Goal: Task Accomplishment & Management: Manage account settings

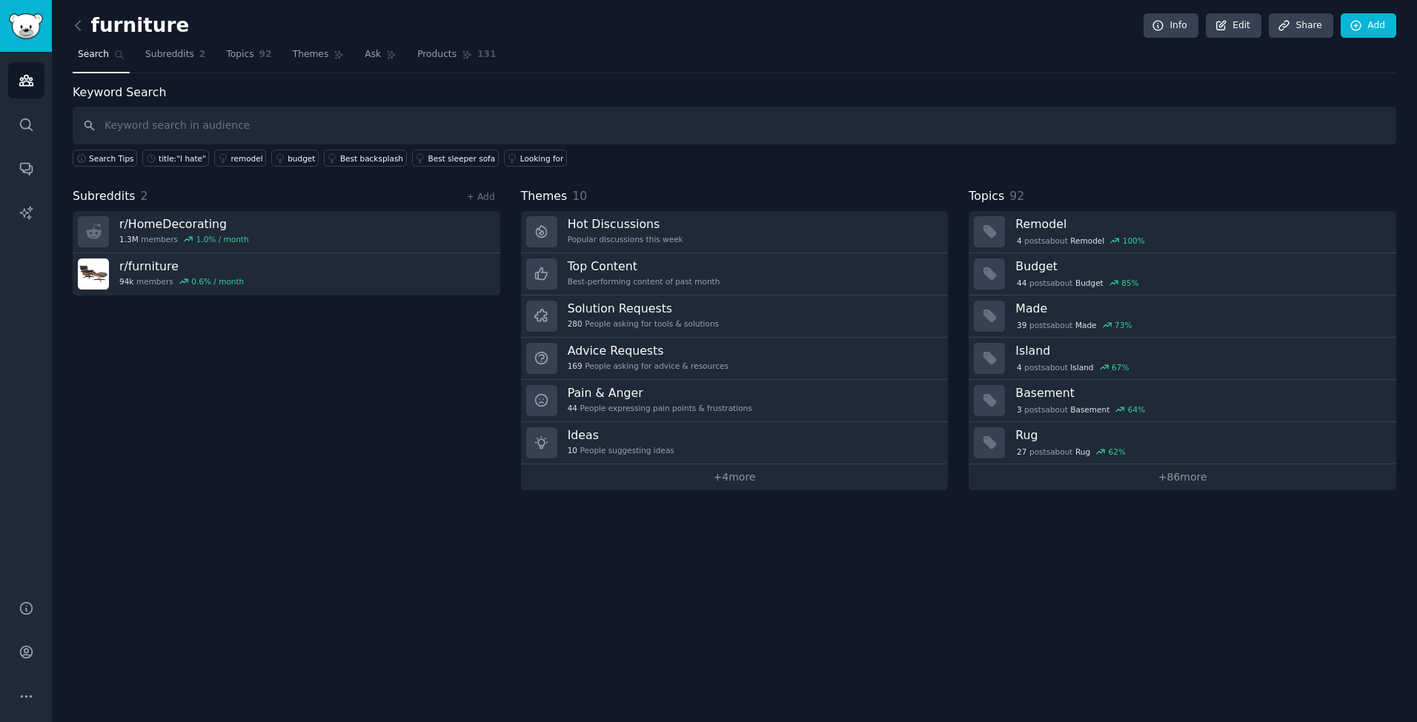
click at [79, 34] on link at bounding box center [82, 26] width 19 height 24
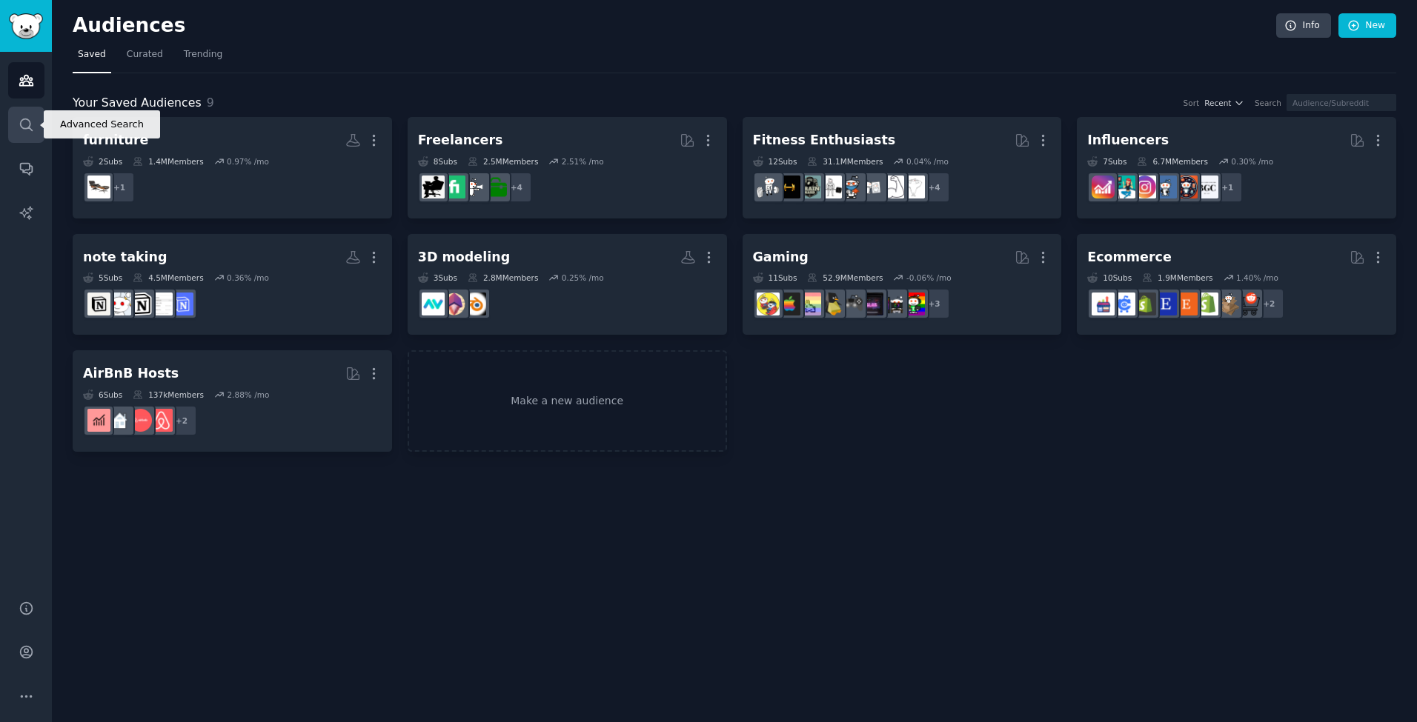
click at [27, 127] on icon "Sidebar" at bounding box center [27, 125] width 16 height 16
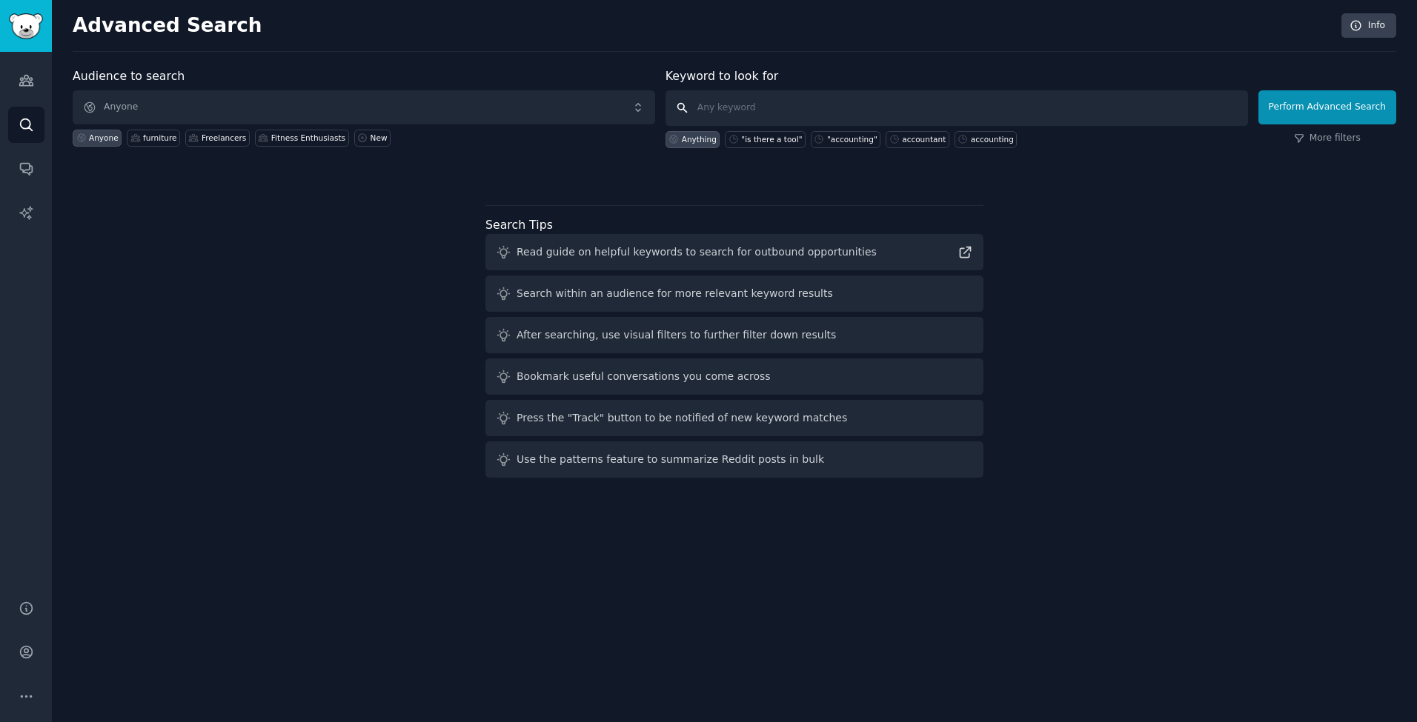
click at [774, 107] on input "text" at bounding box center [956, 108] width 582 height 36
type input "office furniture"
click at [1329, 107] on button "Perform Advanced Search" at bounding box center [1327, 107] width 138 height 34
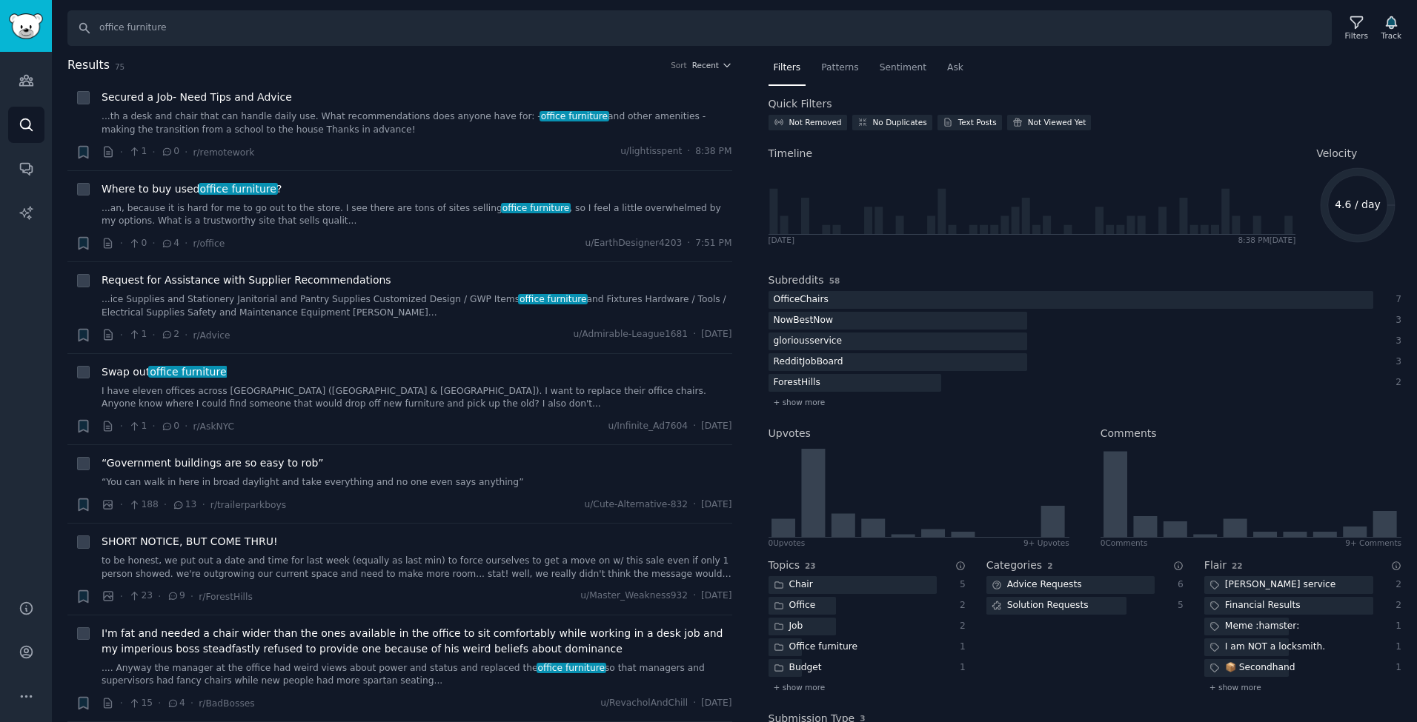
click at [748, 294] on div "Results 75 Sort Recent + Secured a Job- Need Tips and Advice ...th a desk and c…" at bounding box center [409, 389] width 685 height 667
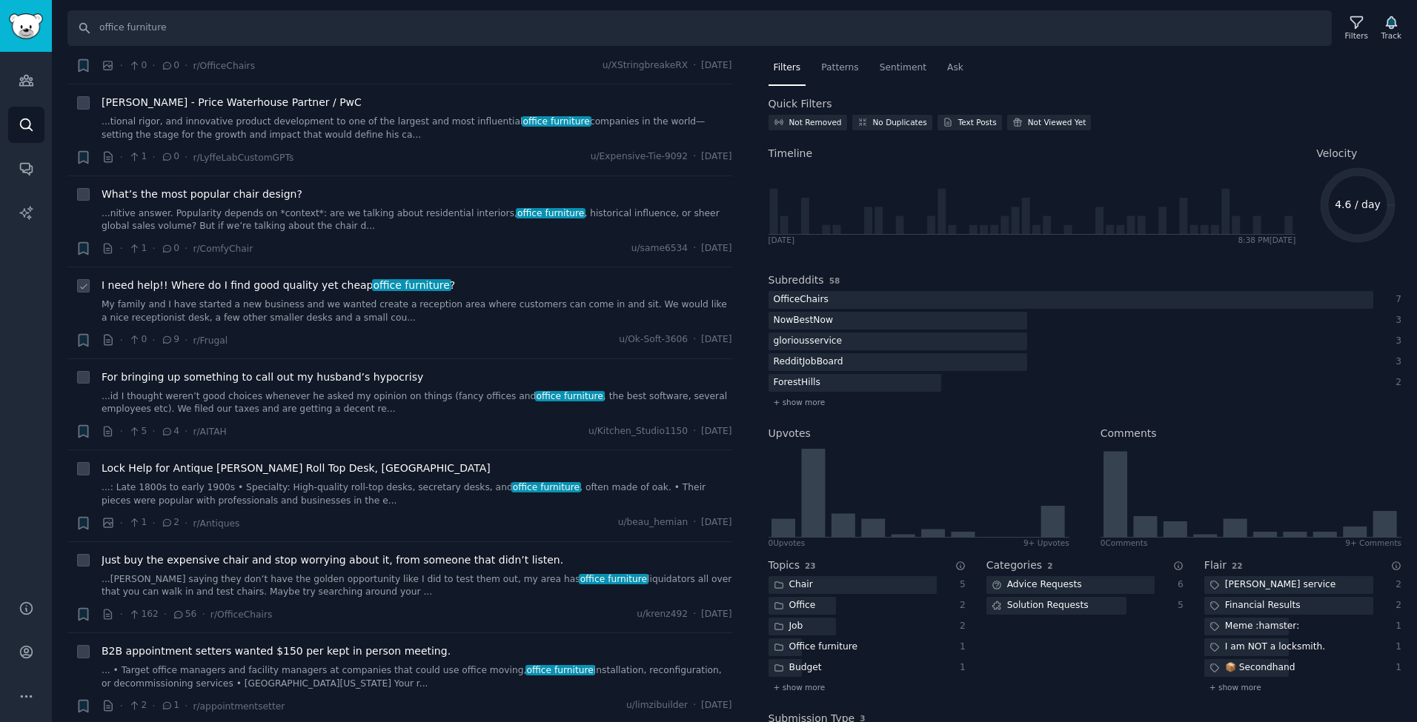
scroll to position [1679, 0]
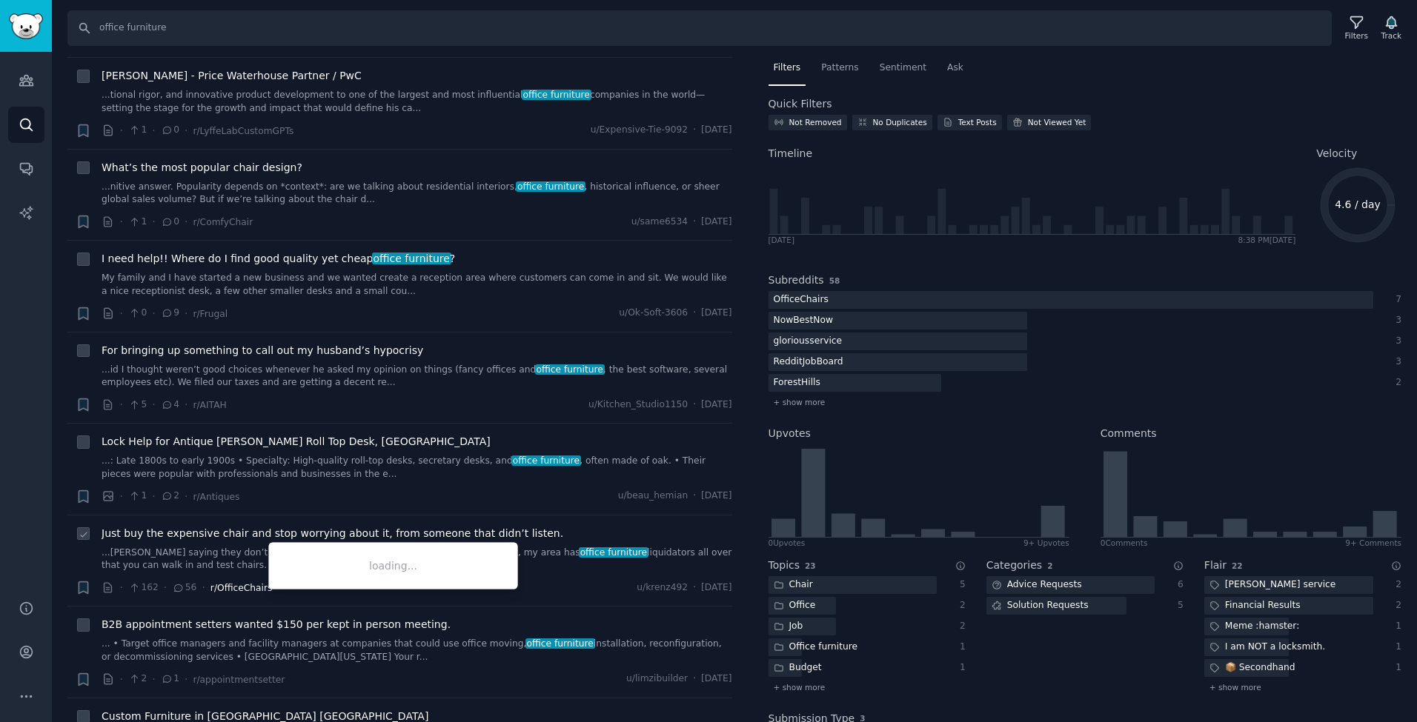
click at [242, 583] on span "r/OfficeChairs" at bounding box center [241, 588] width 62 height 10
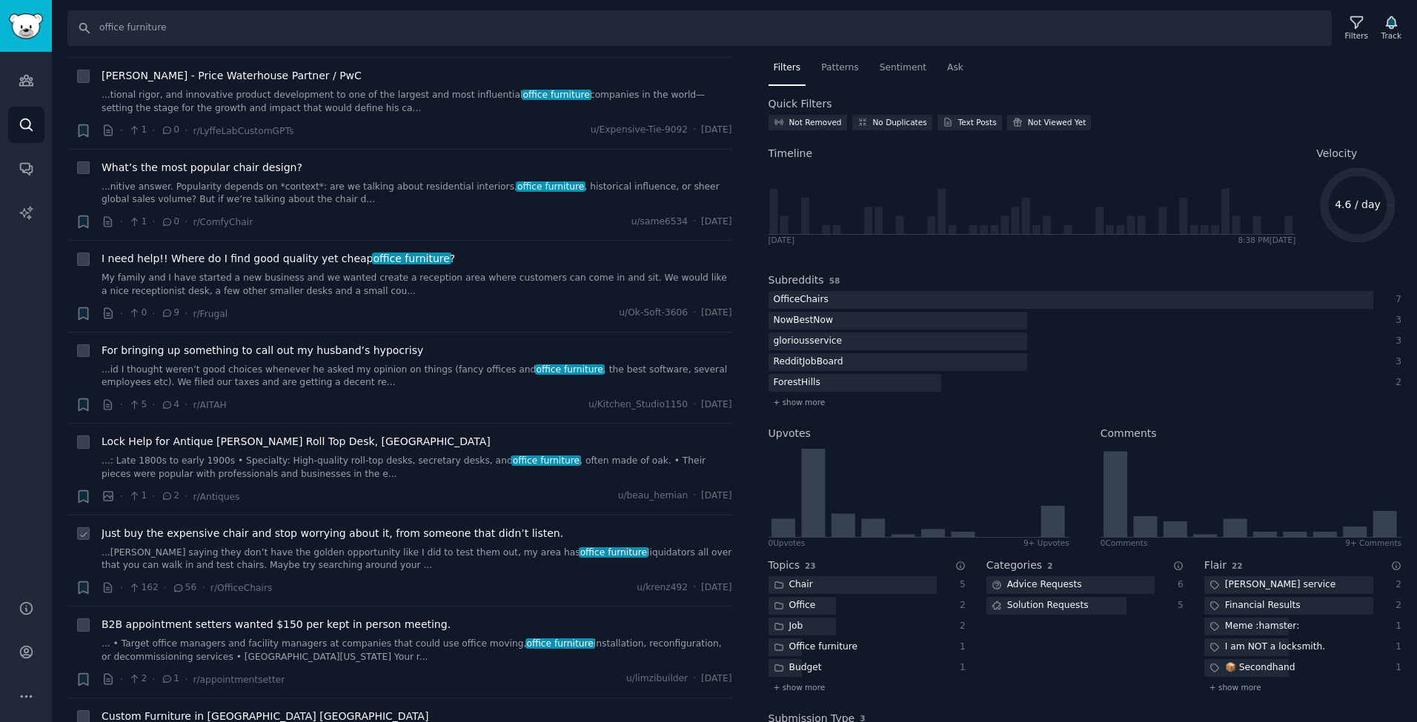
click at [322, 526] on span "Just buy the expensive chair and stop worrying about it, from someone that didn…" at bounding box center [332, 534] width 462 height 16
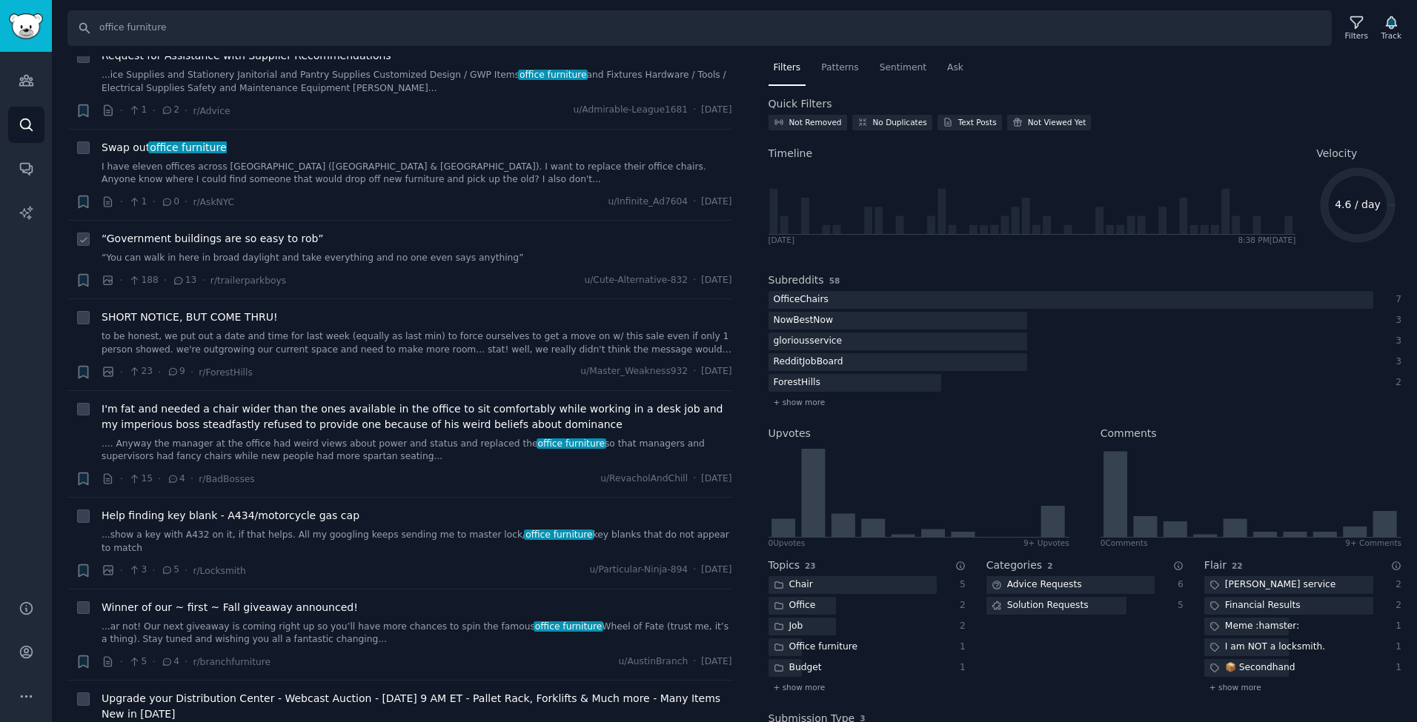
scroll to position [183, 0]
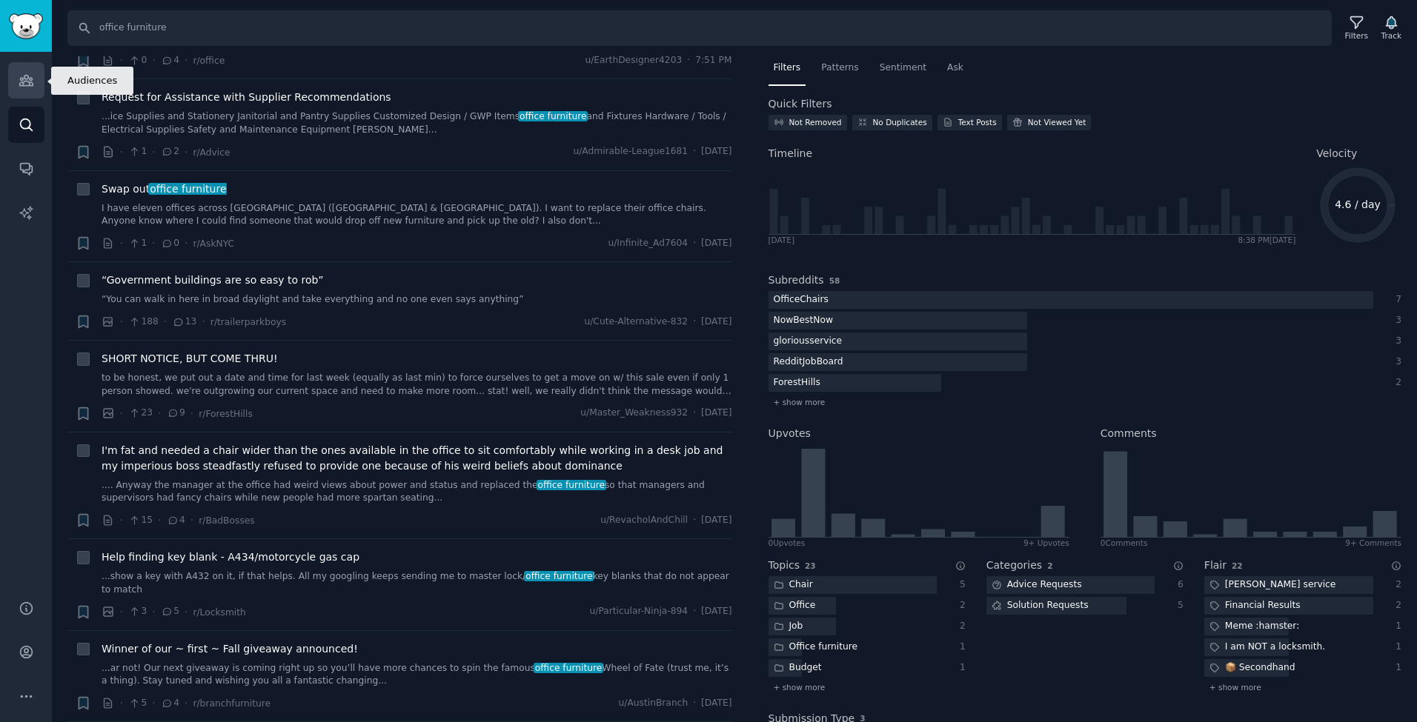
click at [27, 82] on icon "Sidebar" at bounding box center [27, 81] width 16 height 16
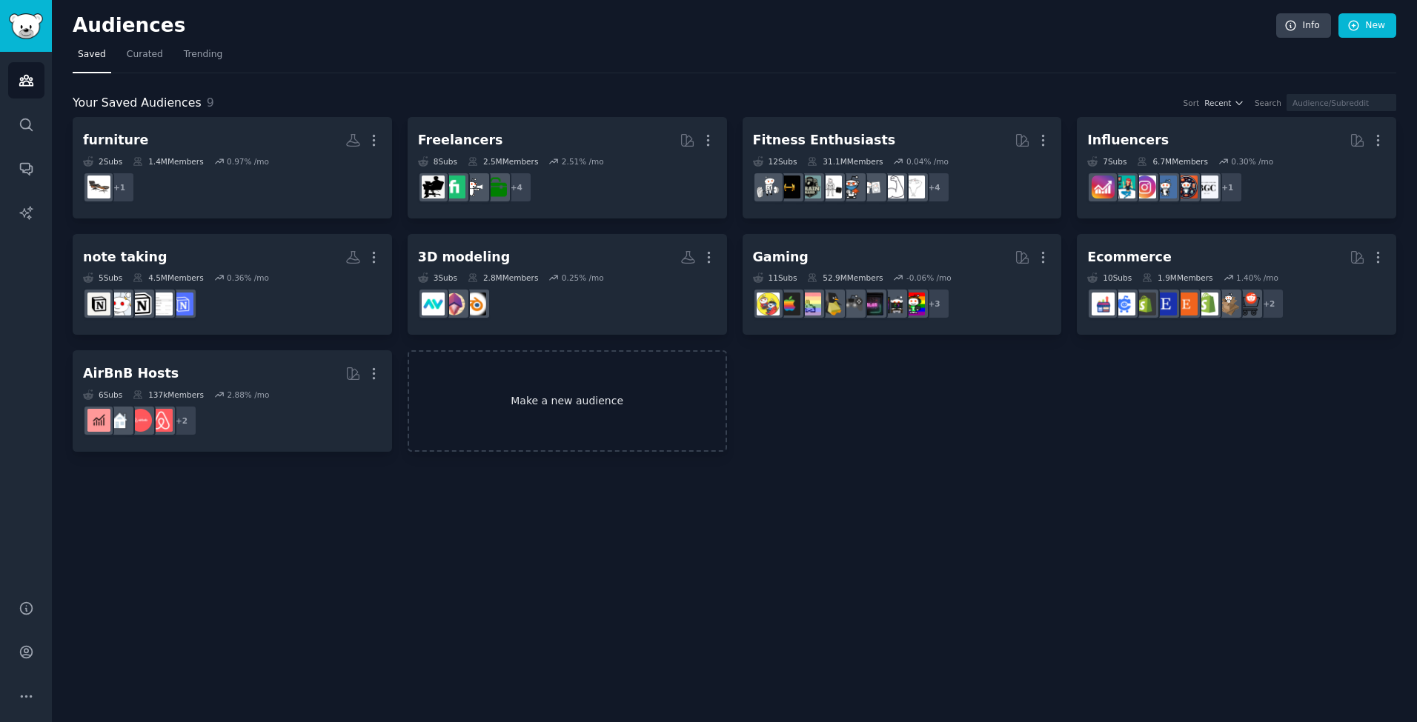
click at [505, 376] on link "Make a new audience" at bounding box center [566, 400] width 319 height 101
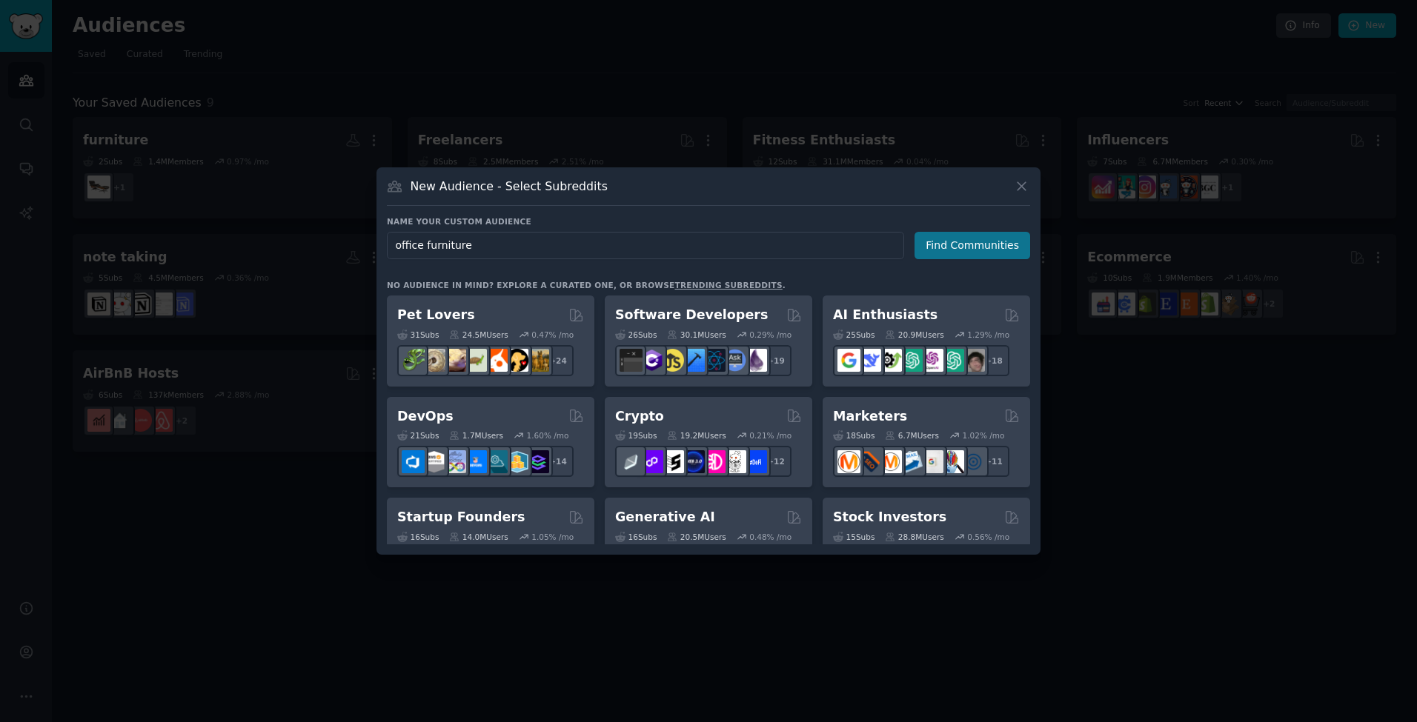
type input "office furniture"
click at [984, 242] on button "Find Communities" at bounding box center [972, 245] width 116 height 27
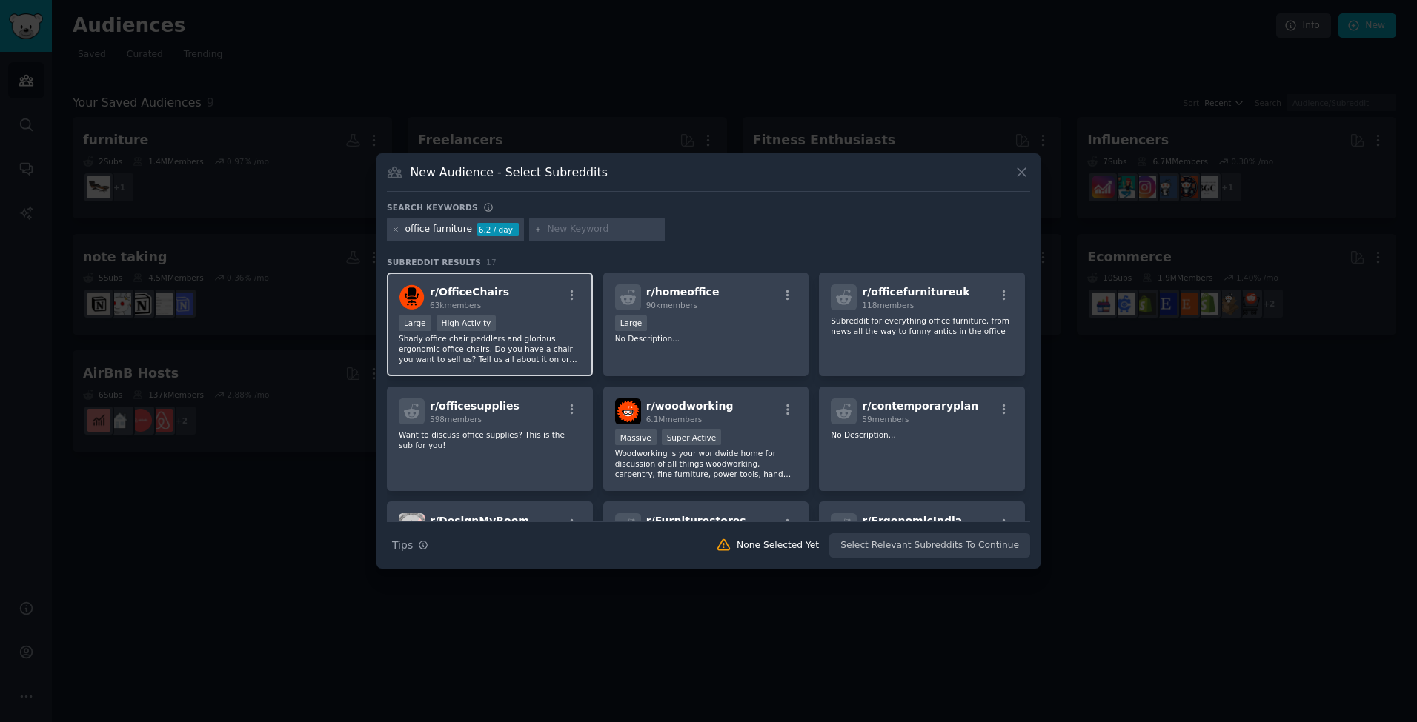
click at [519, 302] on div "r/ OfficeChairs 63k members" at bounding box center [490, 297] width 182 height 26
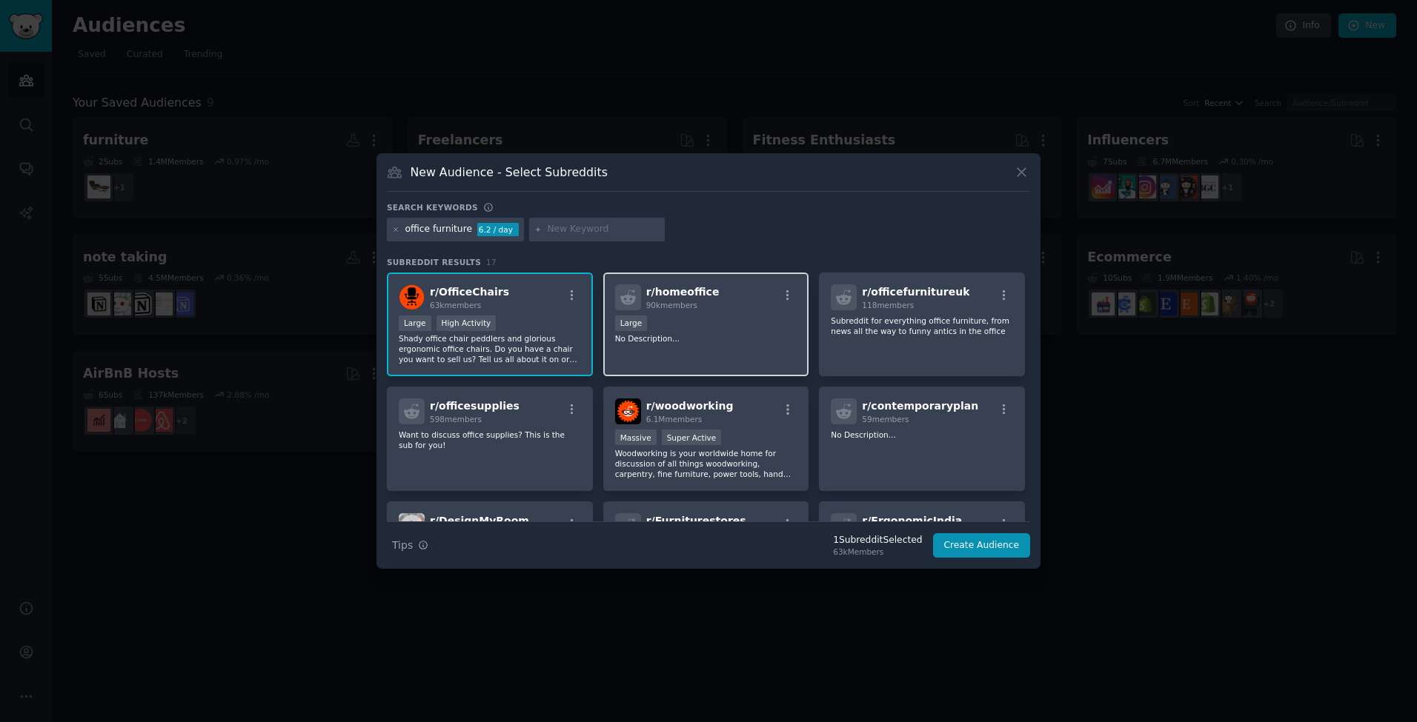
click at [673, 297] on span "r/ homeoffice" at bounding box center [682, 292] width 73 height 12
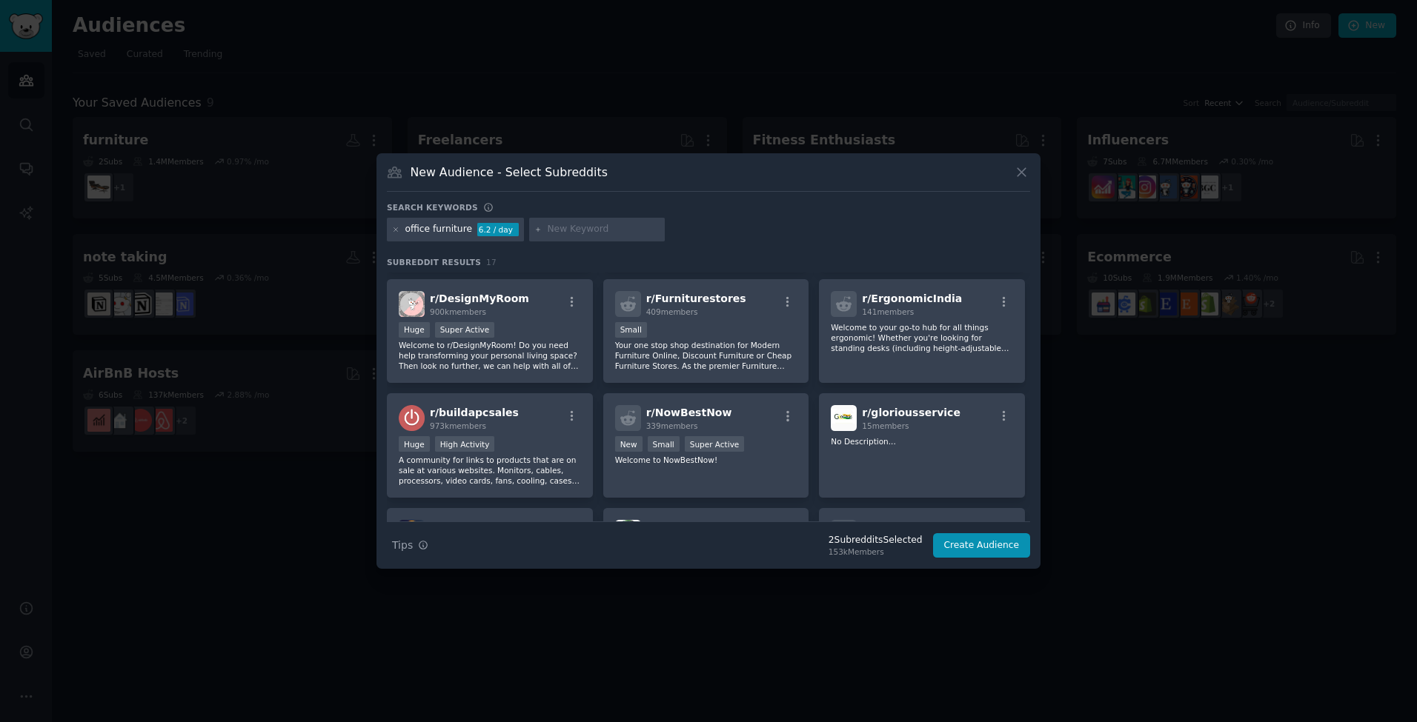
scroll to position [222, 0]
click at [528, 317] on div "r/ DesignMyRoom 900k members" at bounding box center [490, 305] width 182 height 26
click at [513, 313] on div "900k members" at bounding box center [479, 312] width 99 height 10
click at [568, 338] on div "Huge Super Active" at bounding box center [490, 332] width 182 height 19
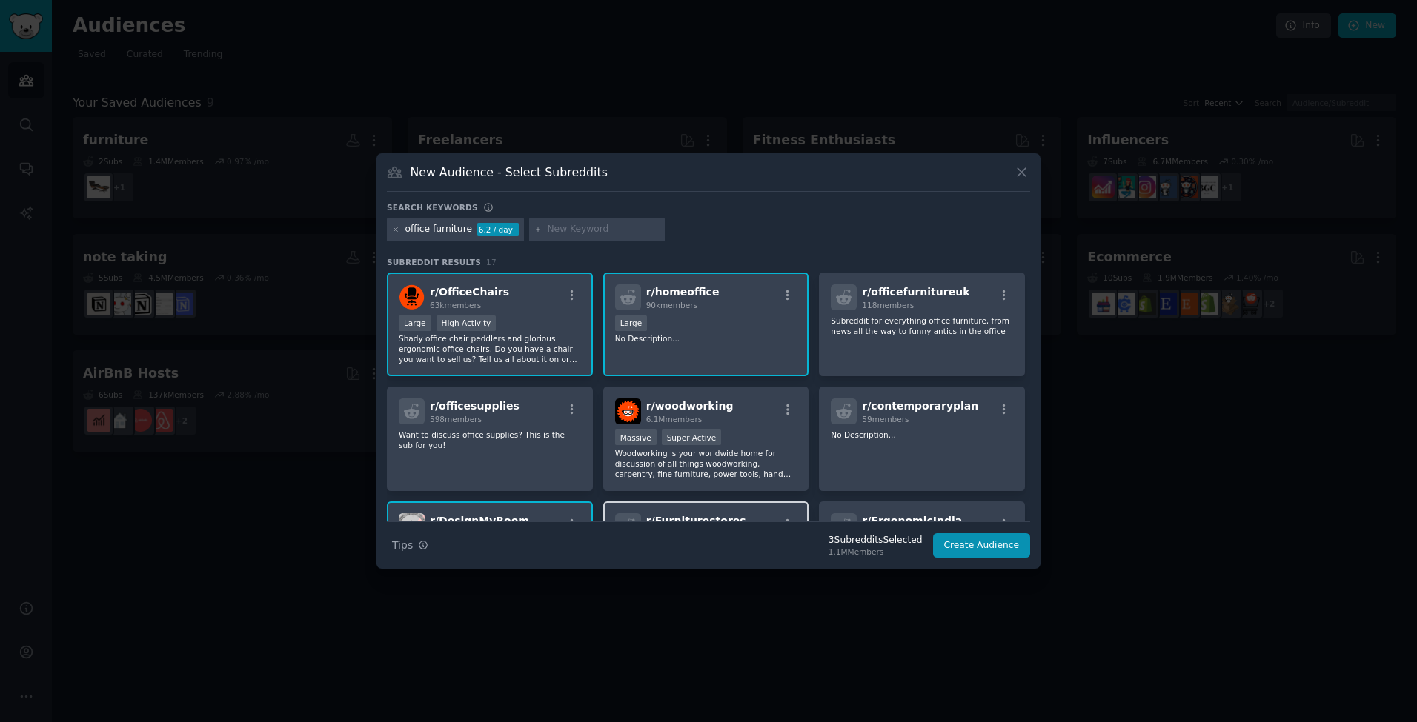
scroll to position [0, 0]
click at [993, 544] on button "Create Audience" at bounding box center [982, 545] width 98 height 25
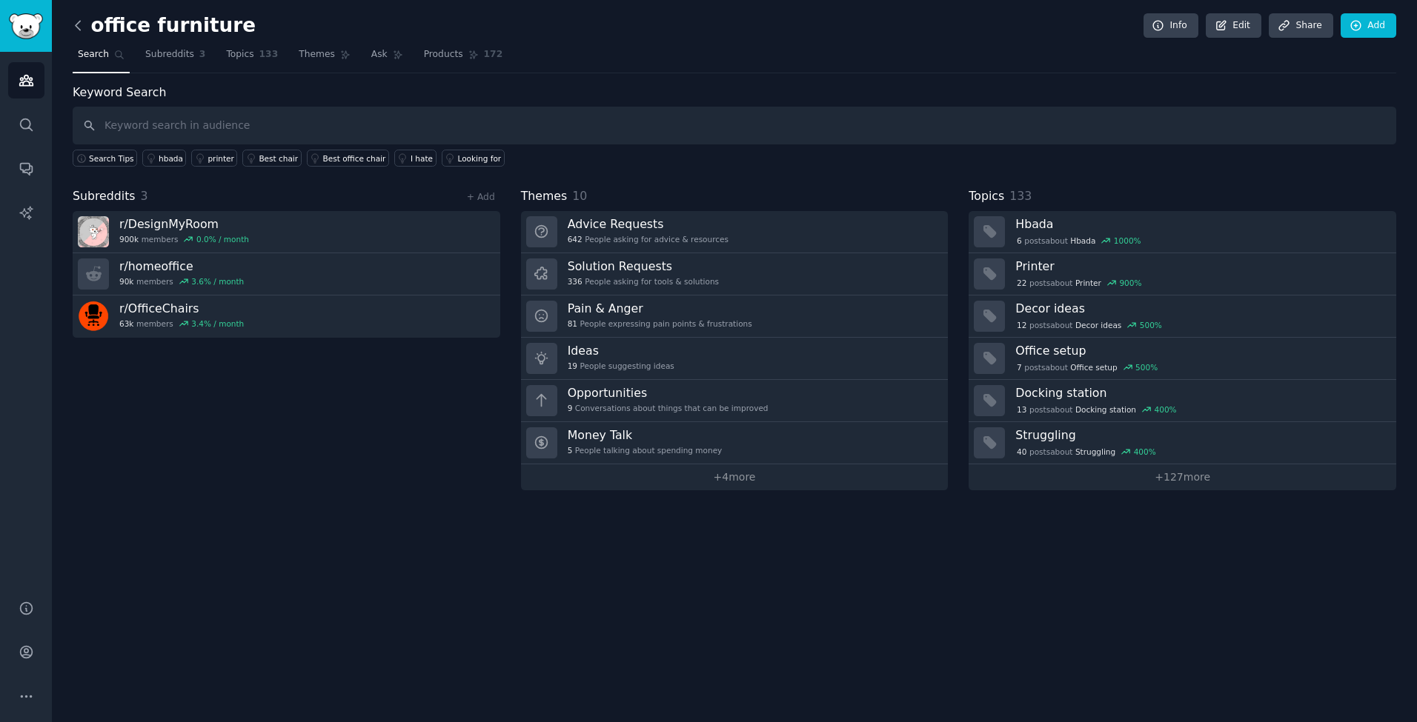
click at [75, 22] on icon at bounding box center [78, 26] width 16 height 16
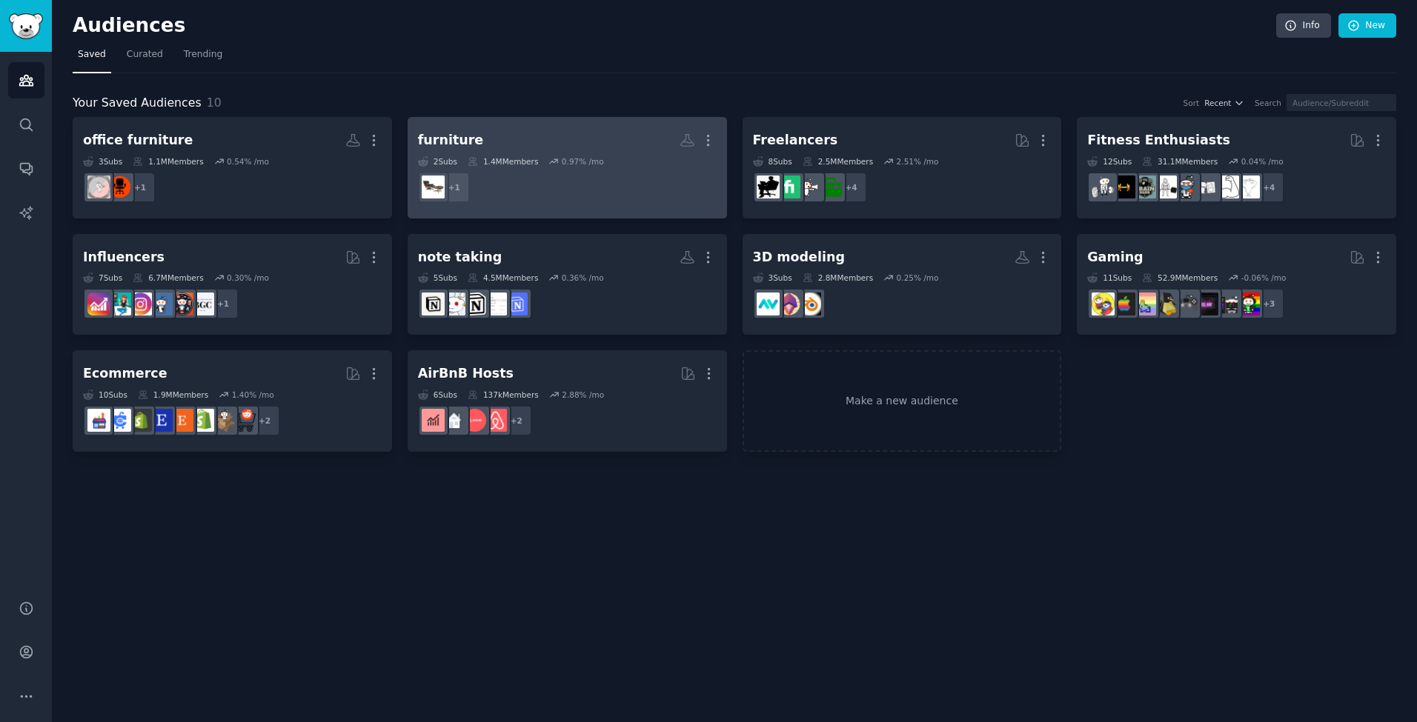
click at [540, 143] on h2 "furniture Custom Audience More" at bounding box center [567, 140] width 299 height 26
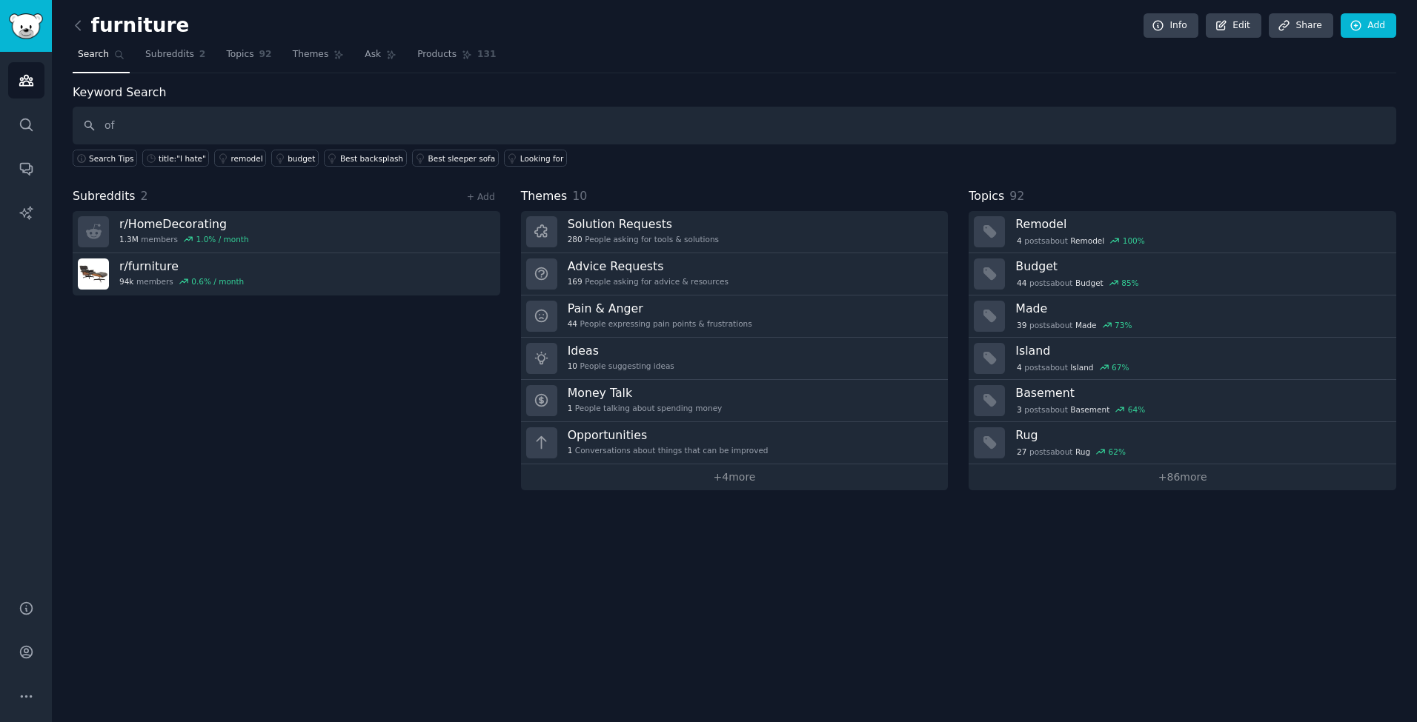
type input "o"
click at [485, 198] on link "+ Add" at bounding box center [481, 197] width 28 height 10
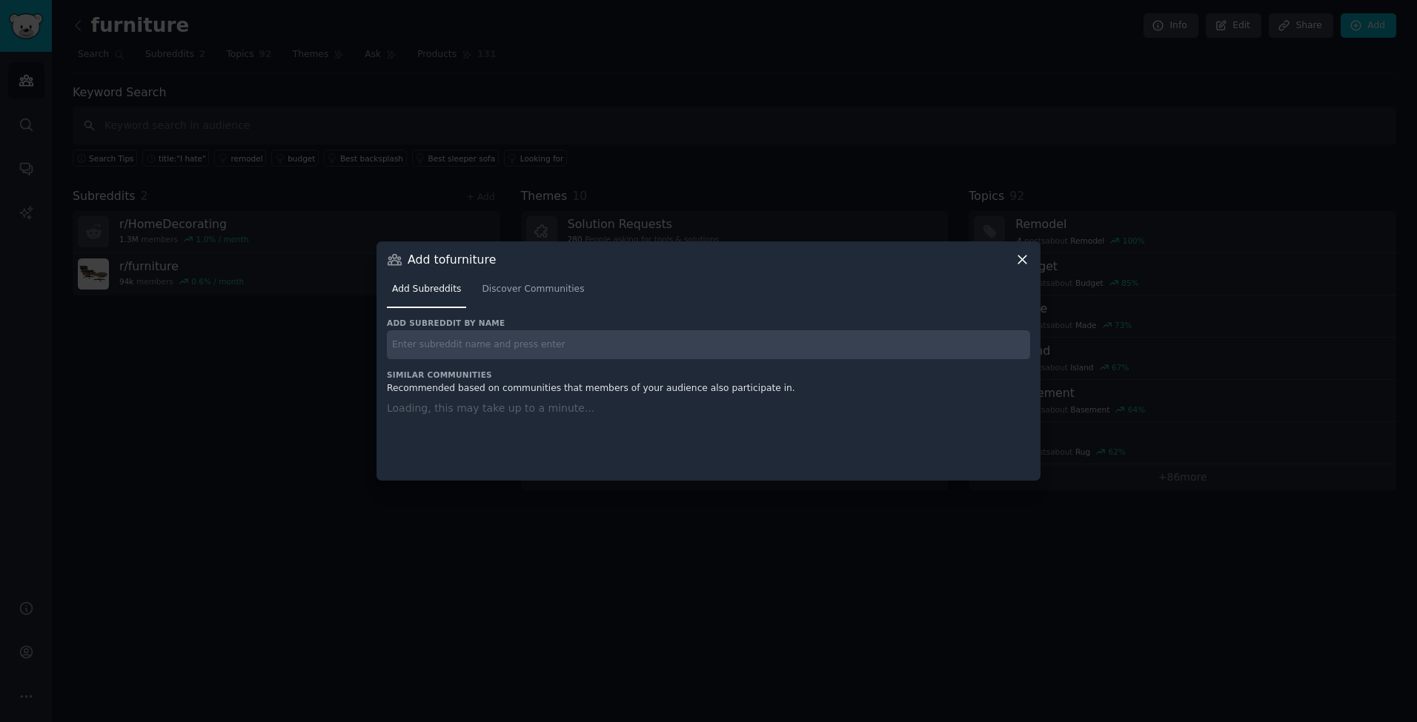
click at [475, 343] on input "text" at bounding box center [708, 344] width 643 height 29
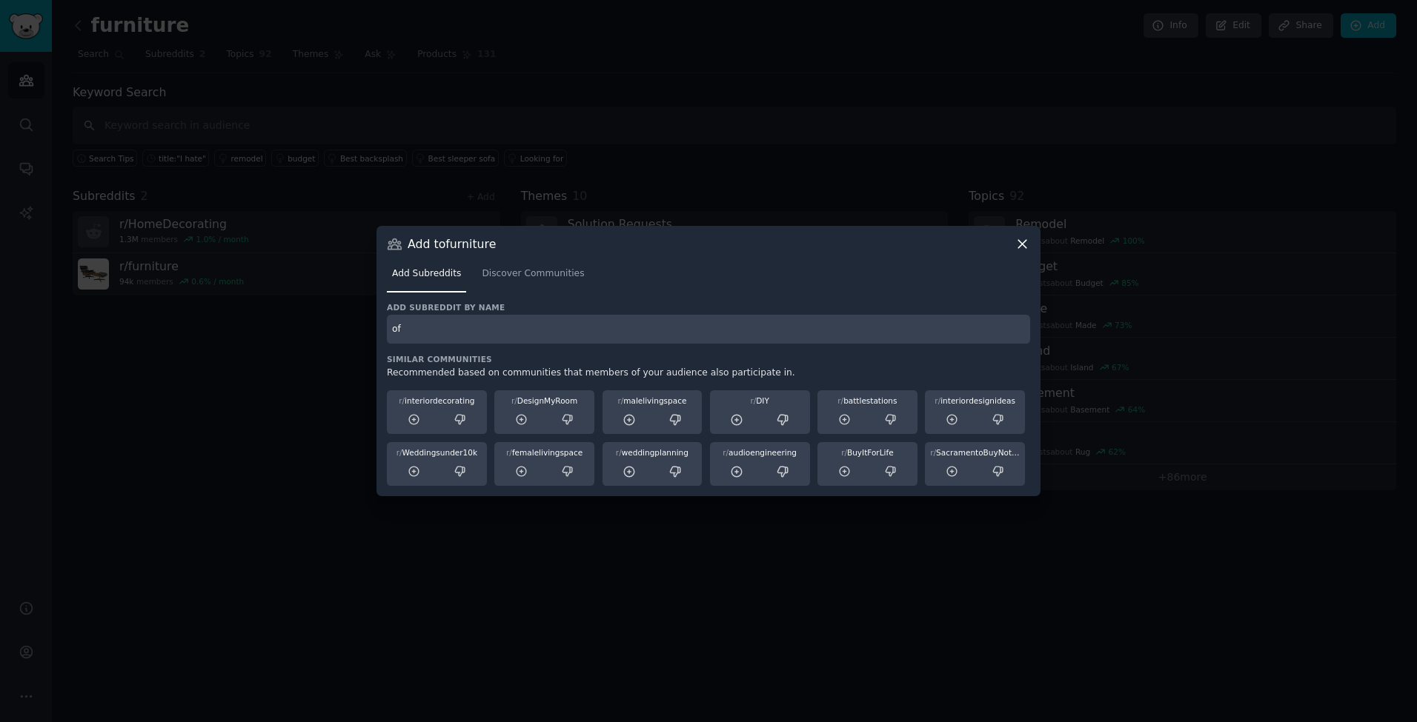
type input "o"
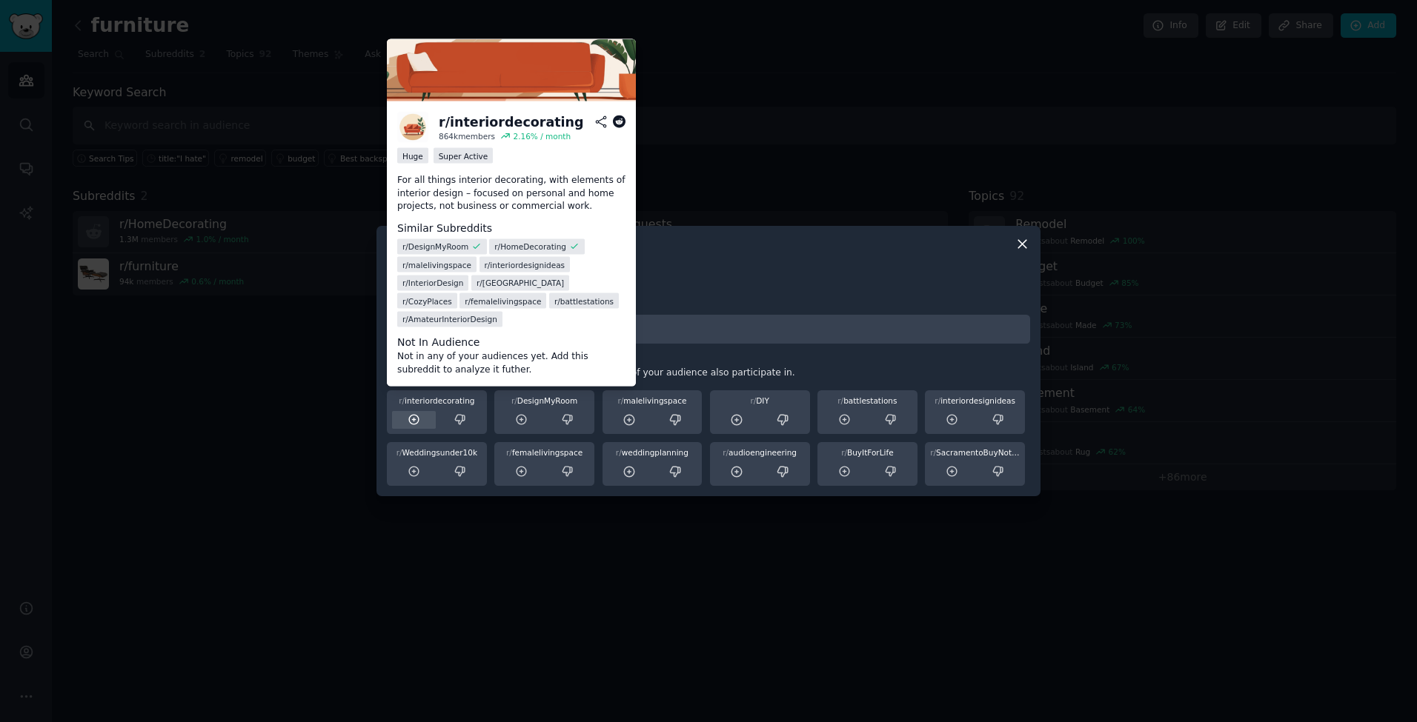
click at [416, 419] on icon at bounding box center [413, 419] width 13 height 13
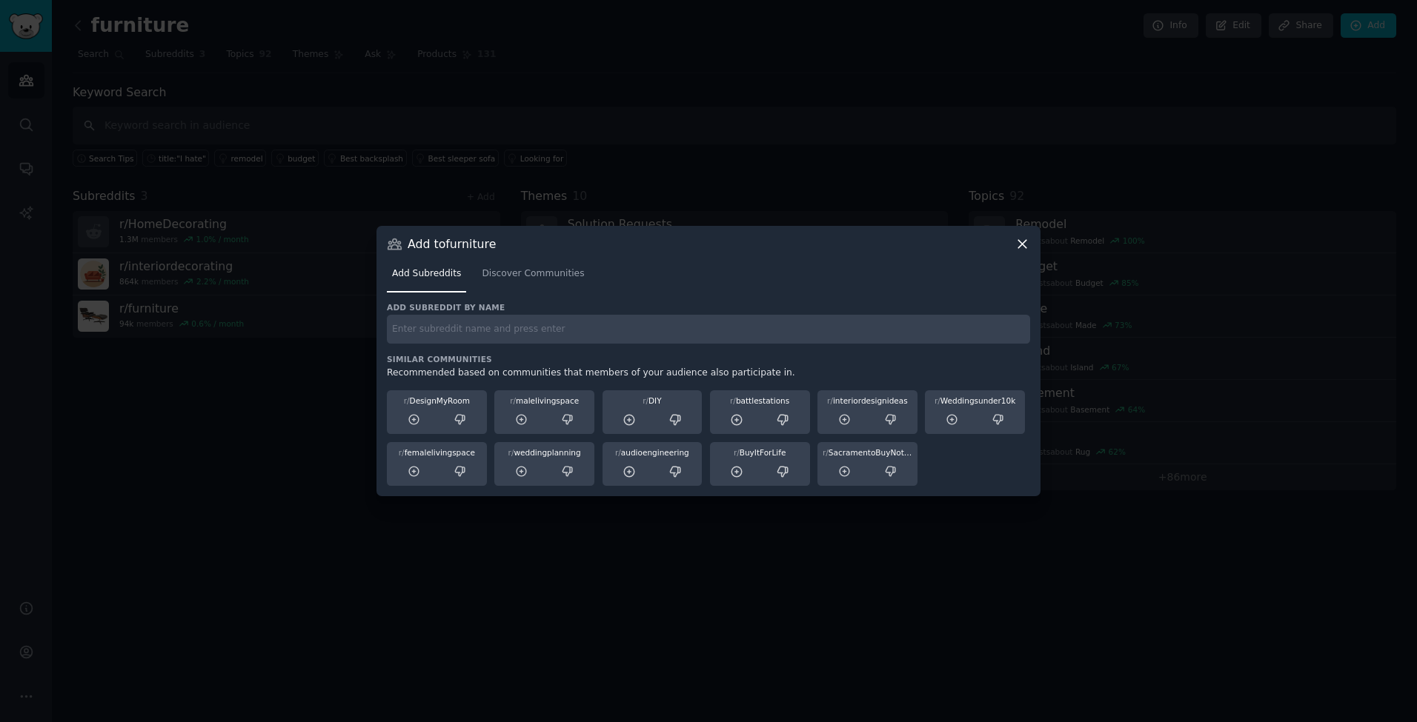
click at [483, 331] on input "text" at bounding box center [708, 329] width 643 height 29
type input "o"
type input "office chair"
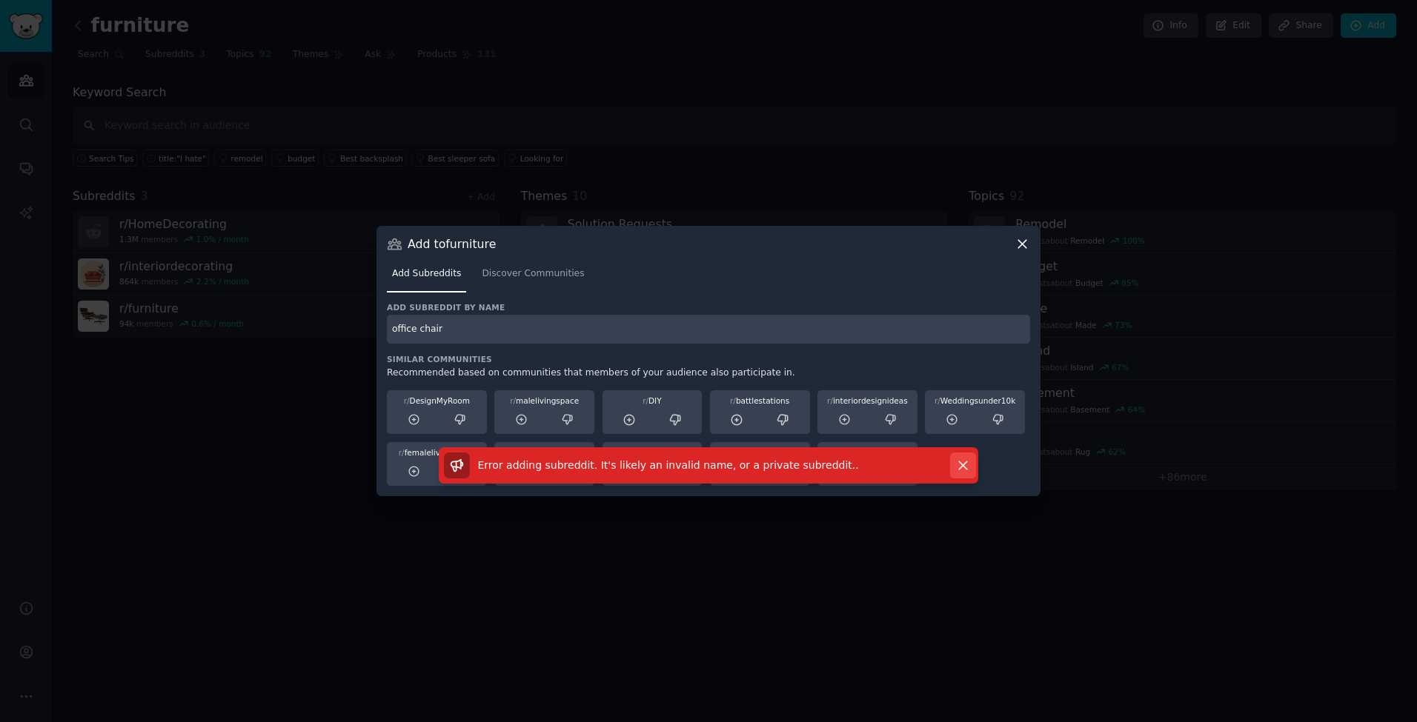
click at [962, 467] on icon "button" at bounding box center [963, 466] width 16 height 16
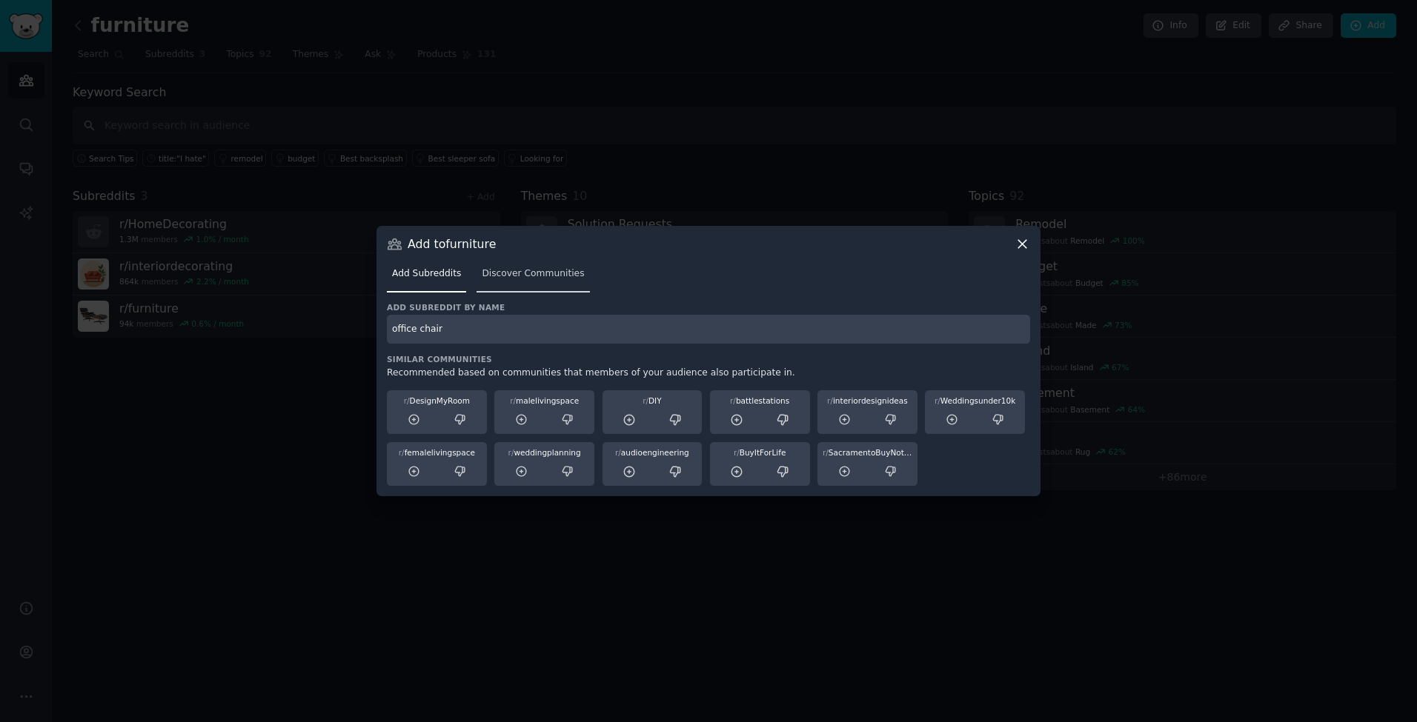
click at [535, 277] on span "Discover Communities" at bounding box center [533, 273] width 102 height 13
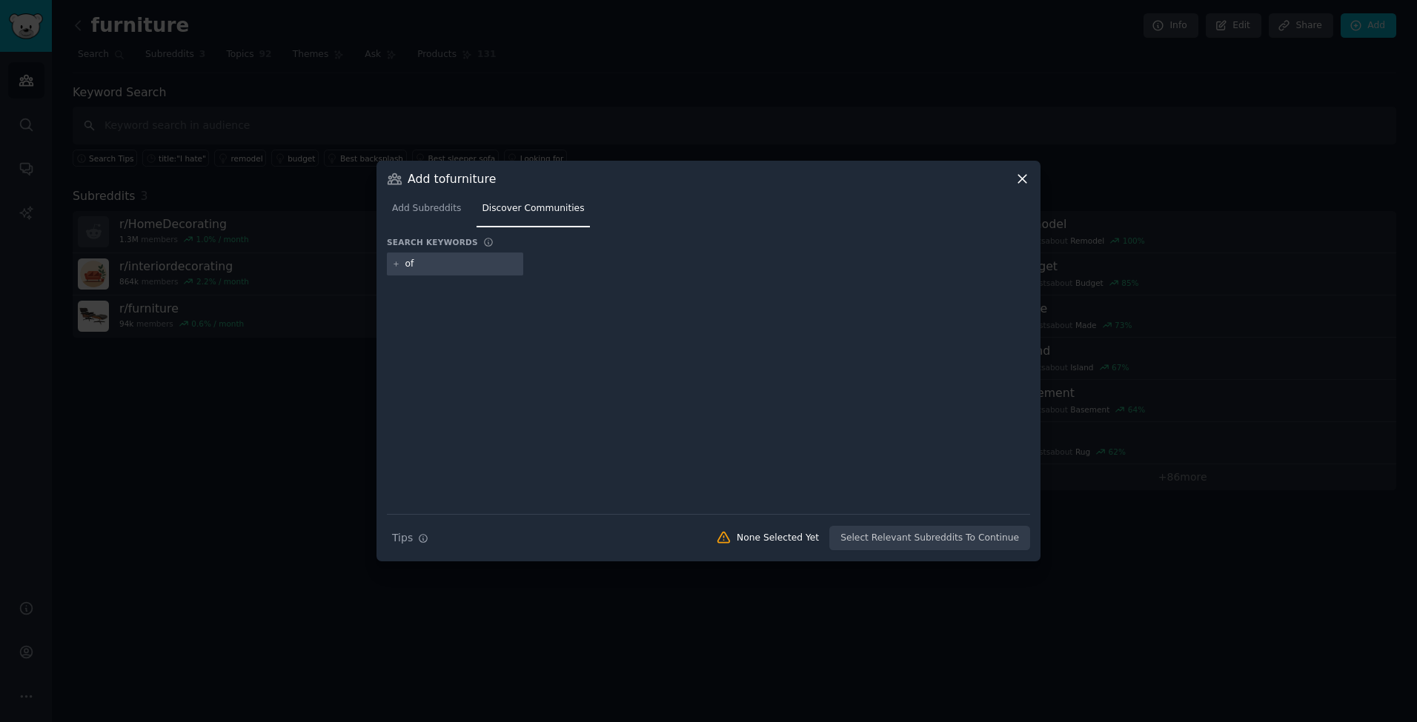
type input "o"
type input "f"
type input "office furniture"
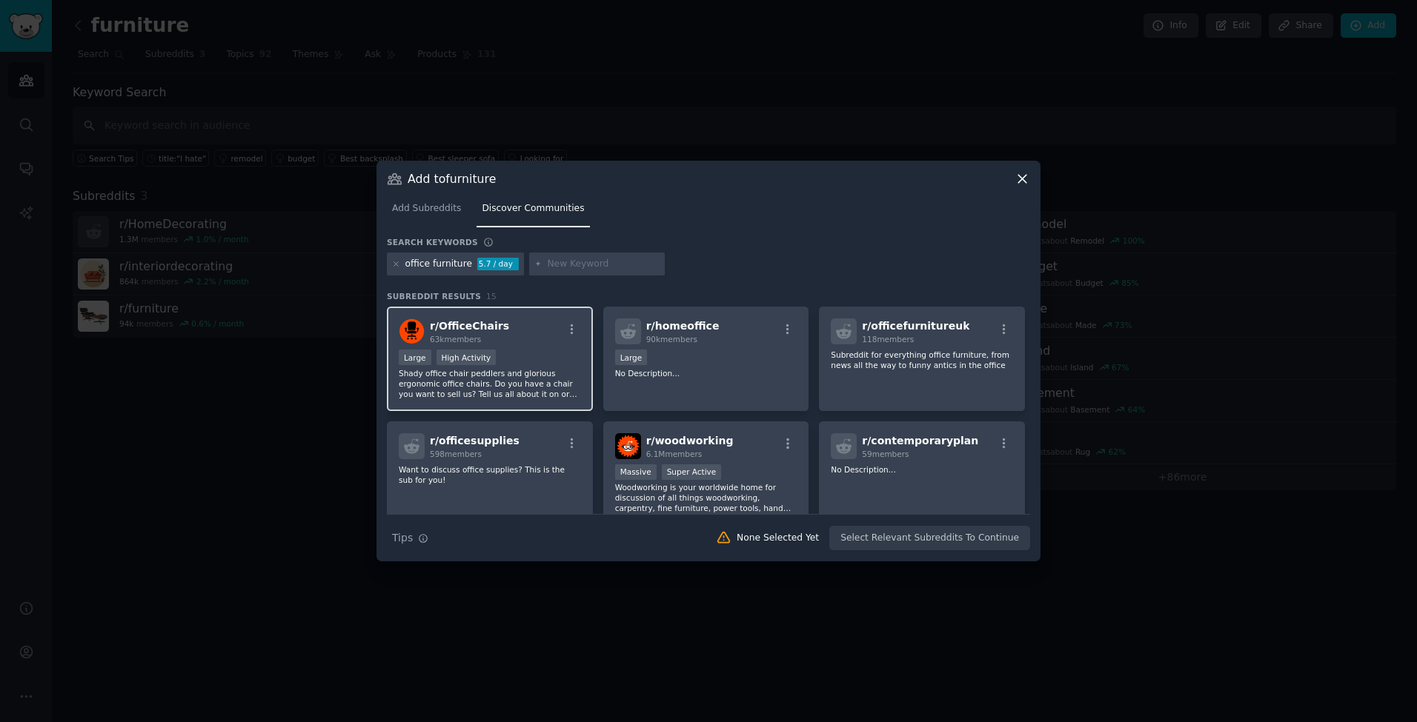
click at [508, 328] on div "r/ OfficeChairs 63k members" at bounding box center [490, 332] width 182 height 26
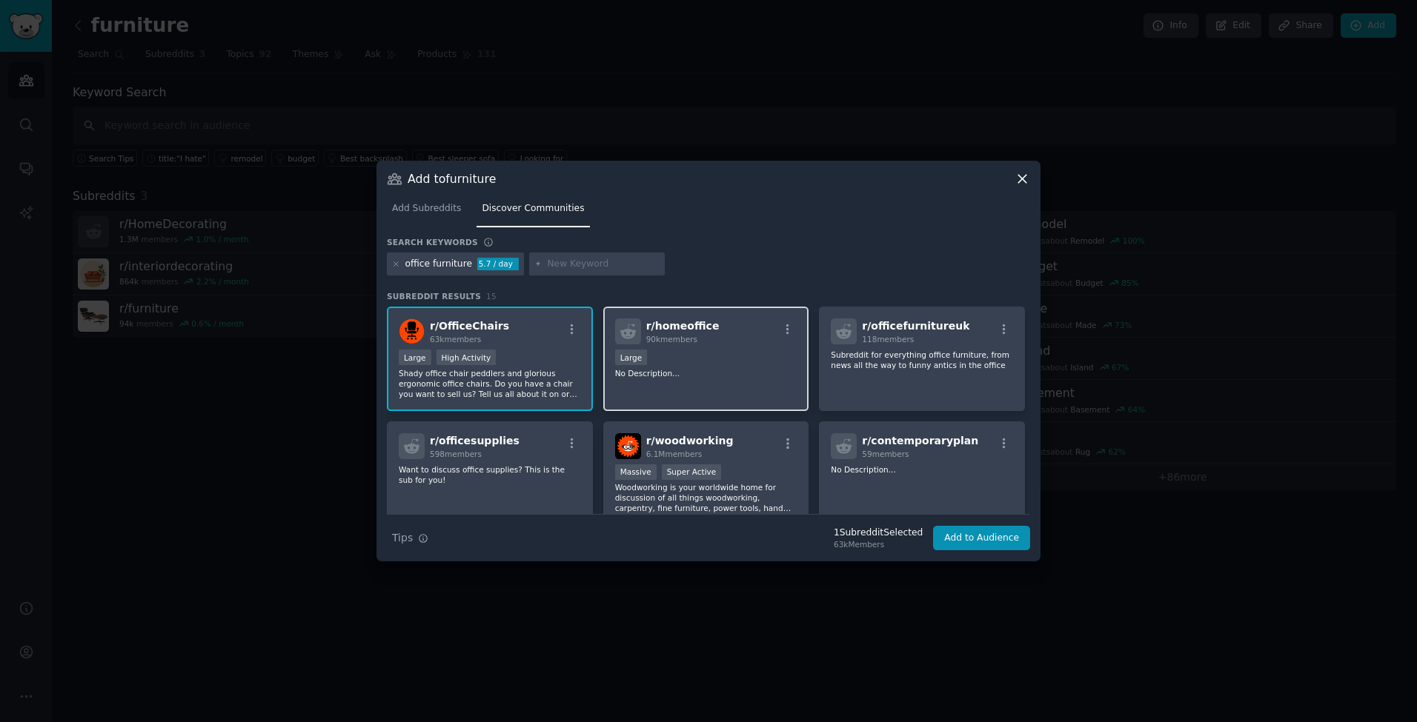
click at [717, 352] on div "Large" at bounding box center [706, 359] width 182 height 19
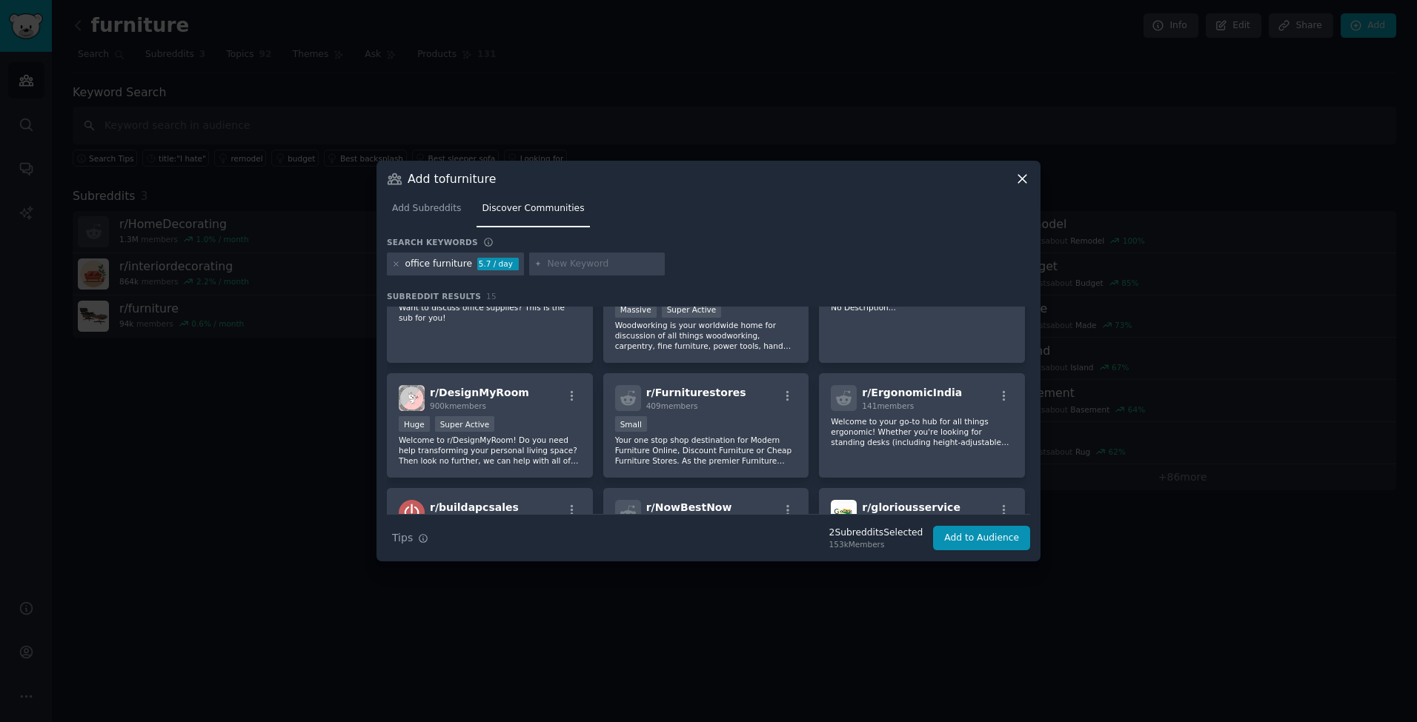
scroll to position [217, 0]
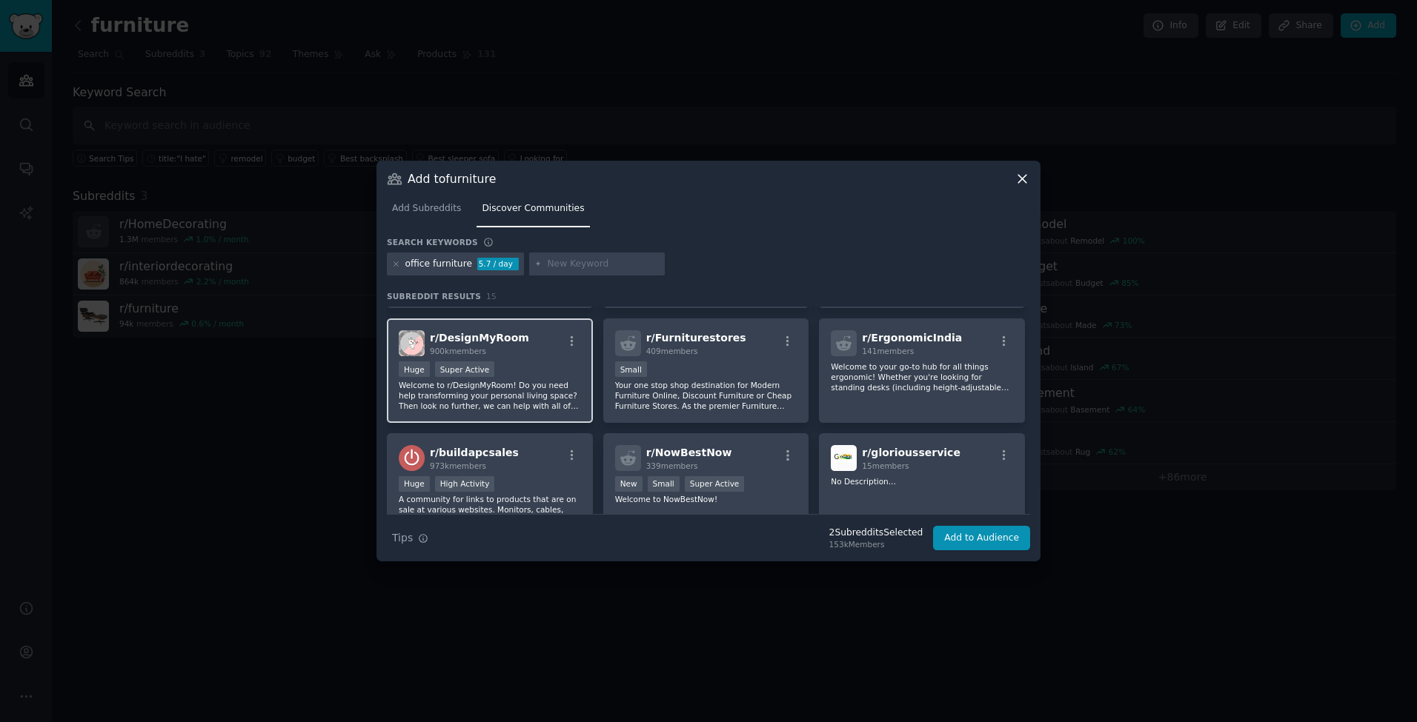
click at [499, 357] on div "r/ DesignMyRoom 900k members Huge Super Active Welcome to r/DesignMyRoom! Do yo…" at bounding box center [490, 371] width 206 height 104
click at [985, 537] on button "Add to Audience" at bounding box center [981, 538] width 97 height 25
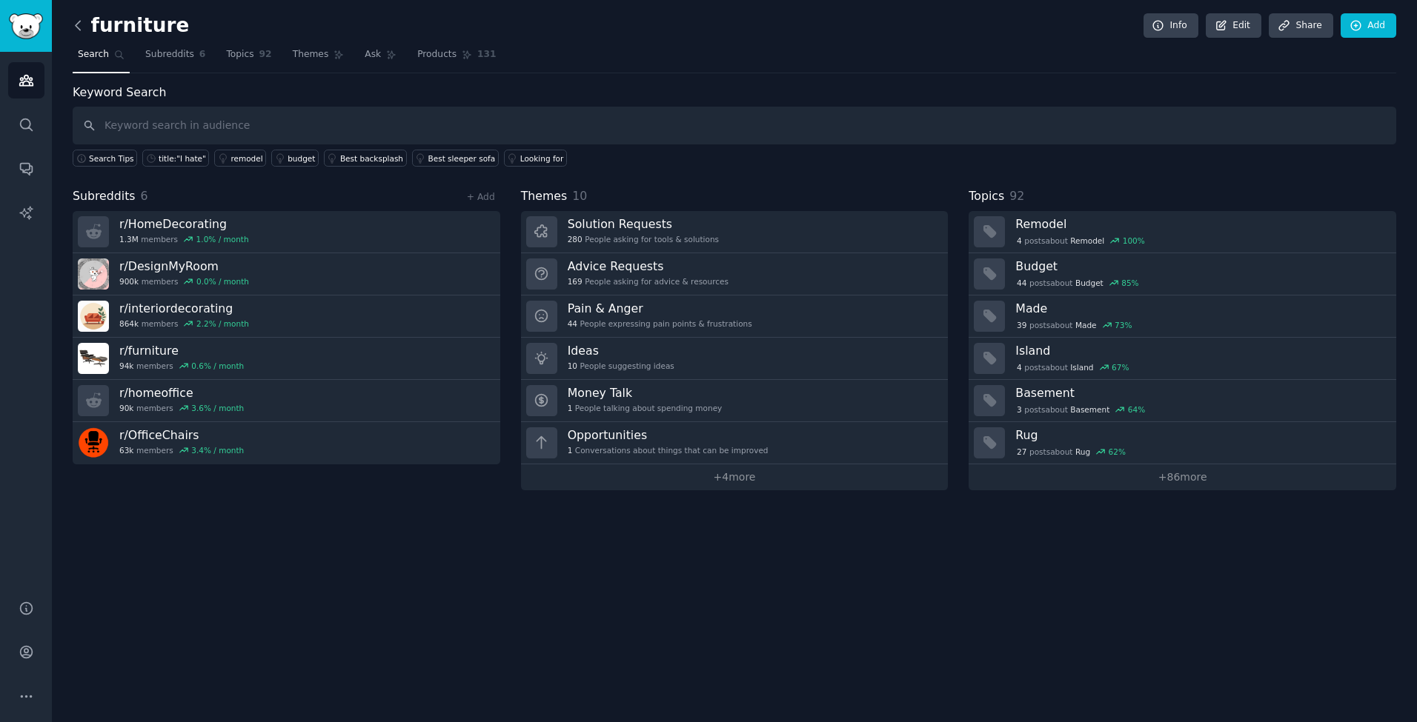
click at [84, 27] on icon at bounding box center [78, 26] width 16 height 16
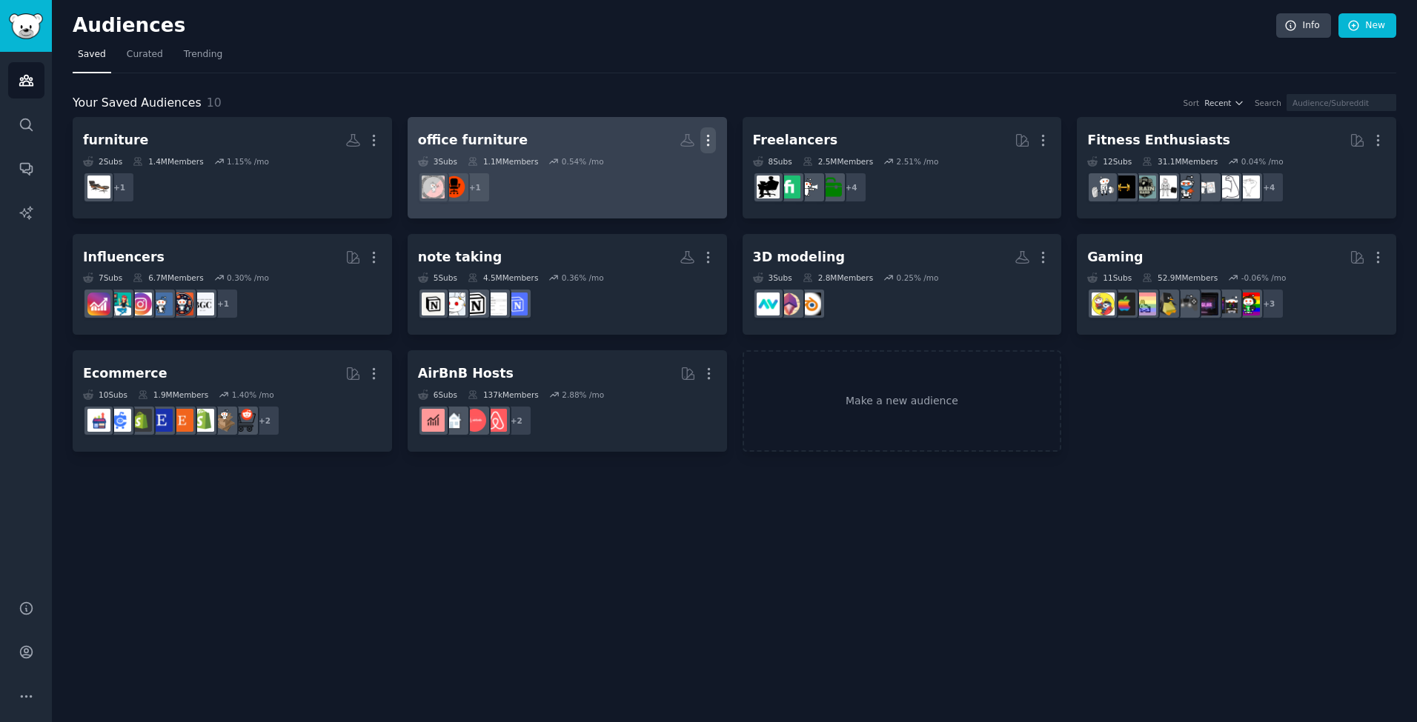
click at [708, 144] on icon "button" at bounding box center [708, 141] width 1 height 10
click at [668, 176] on p "Delete" at bounding box center [667, 172] width 34 height 16
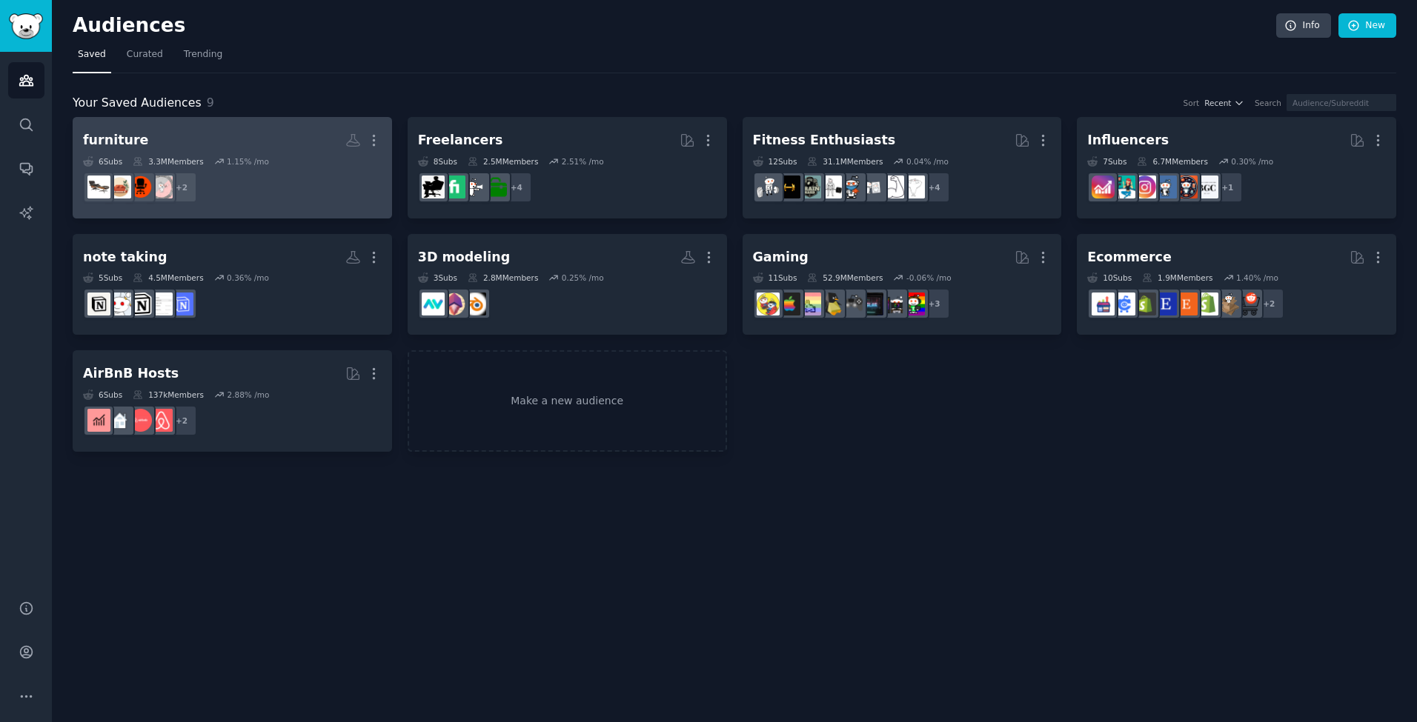
click at [276, 148] on h2 "furniture Custom Audience More" at bounding box center [232, 140] width 299 height 26
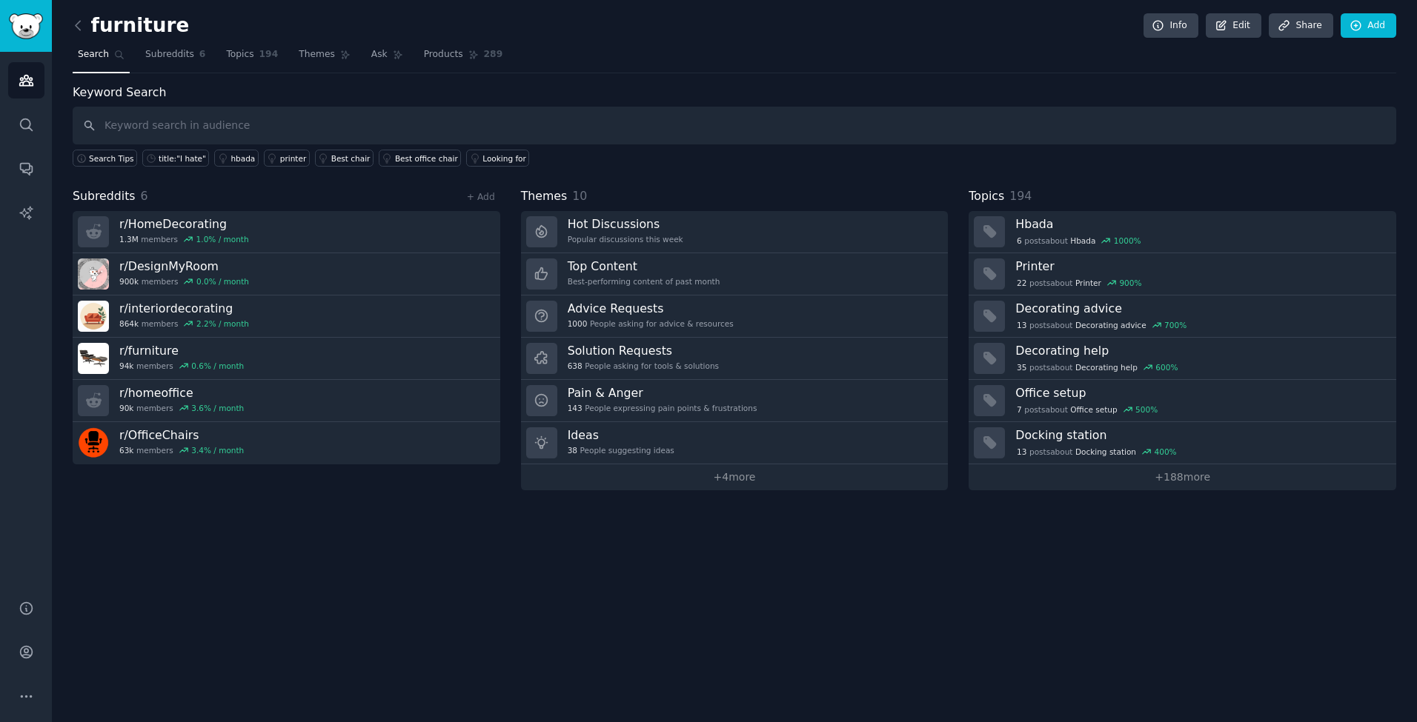
click at [911, 555] on div "furniture Info Edit Share Add Search Subreddits 6 Topics 194 Themes Ask Product…" at bounding box center [734, 361] width 1365 height 722
click at [889, 565] on div "furniture Info Edit Share Add Search Subreddits 6 Topics 194 Themes Ask Product…" at bounding box center [734, 361] width 1365 height 722
